Goal: Navigation & Orientation: Find specific page/section

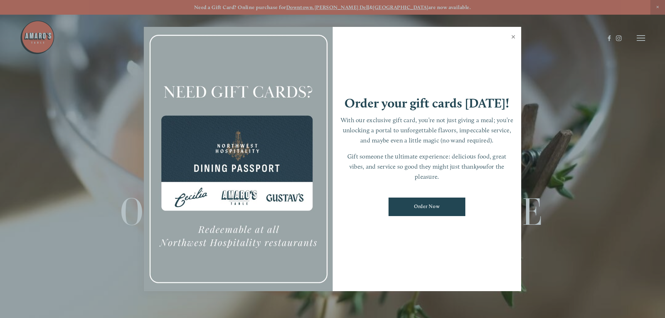
click at [434, 39] on link "Close" at bounding box center [513, 38] width 14 height 20
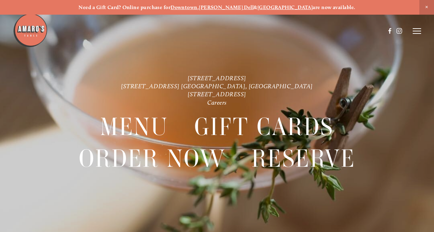
click at [418, 33] on line at bounding box center [417, 33] width 8 height 0
click at [292, 30] on span "Menu" at bounding box center [297, 31] width 13 height 6
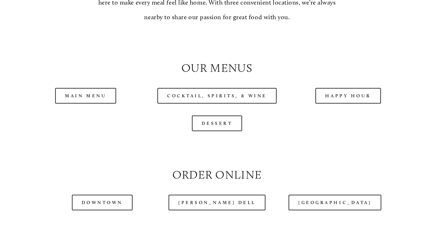
scroll to position [597, 0]
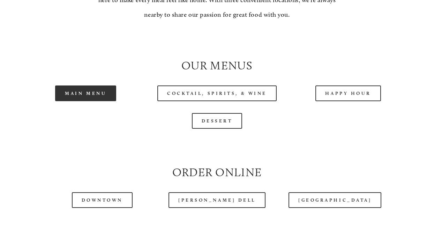
click at [101, 101] on link "Main Menu" at bounding box center [85, 93] width 61 height 16
